Goal: Task Accomplishment & Management: Use online tool/utility

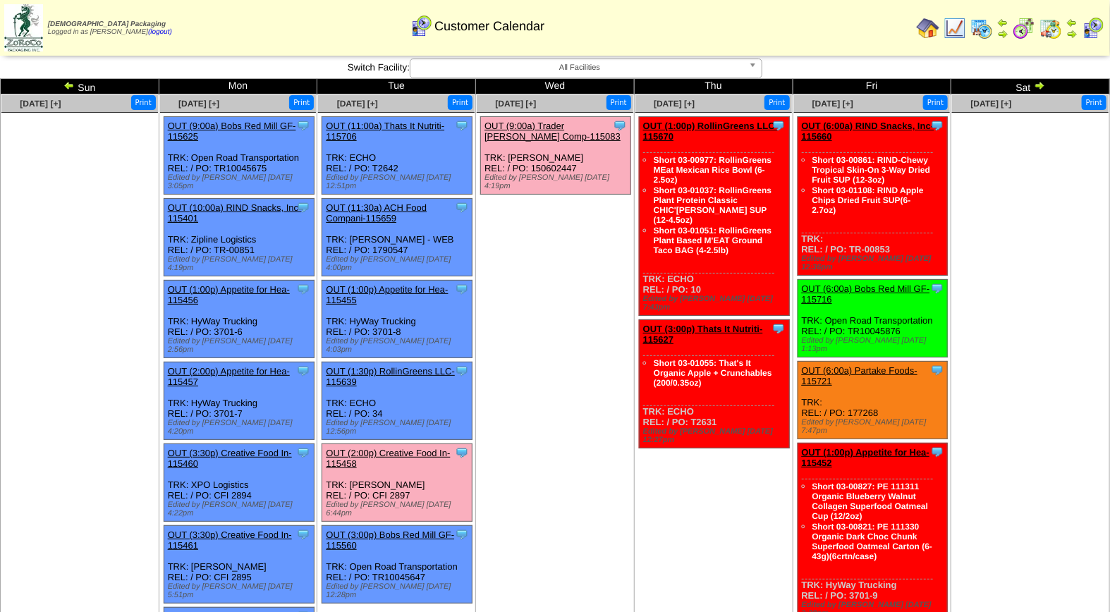
click at [639, 75] on span "All Facilities" at bounding box center [579, 67] width 327 height 17
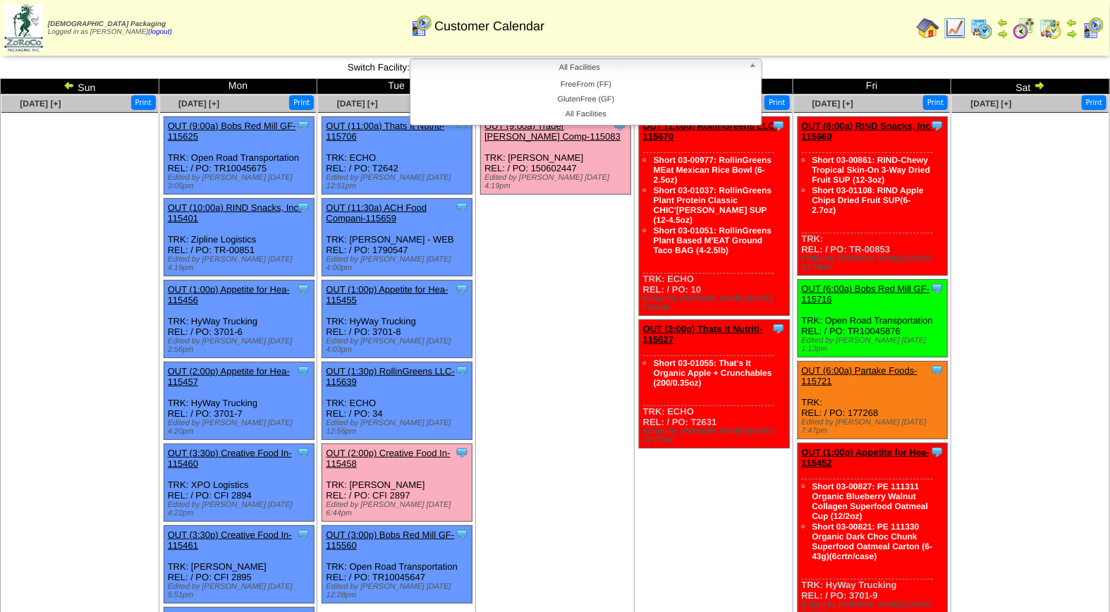
click at [583, 309] on ul "Clone Item OUT (9:00a) Trader Joes Comp-115083 Trader Joes Company ScheduleID: …" at bounding box center [555, 222] width 157 height 212
